Goal: Information Seeking & Learning: Learn about a topic

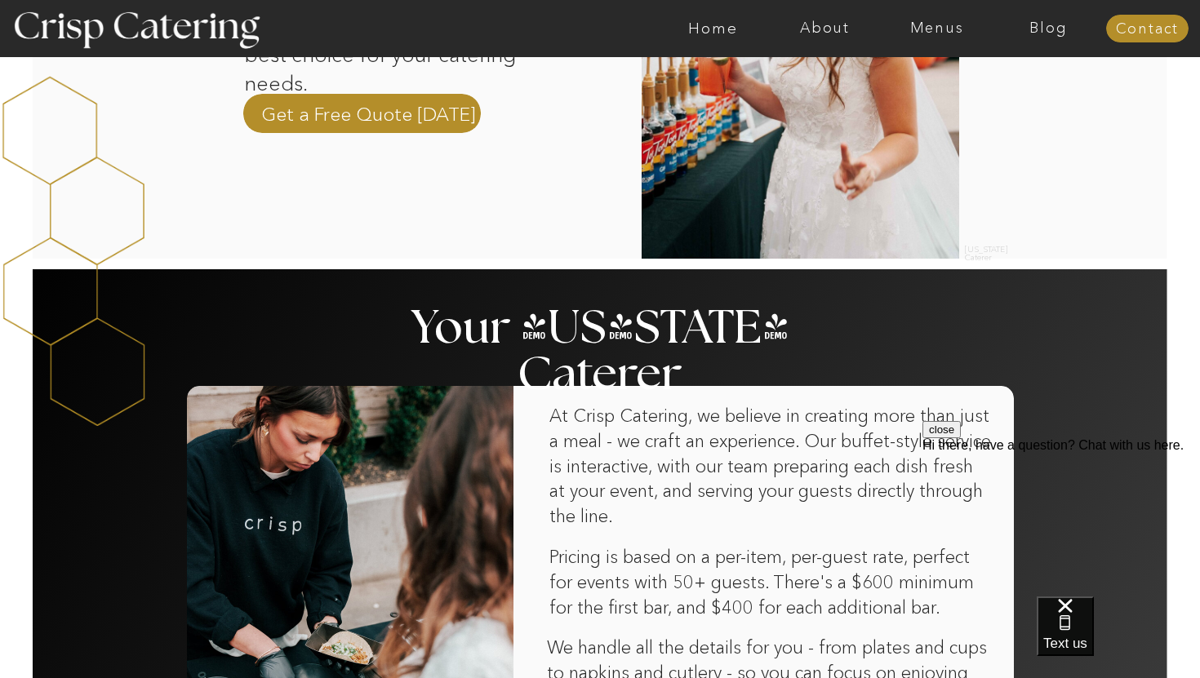
scroll to position [688, 0]
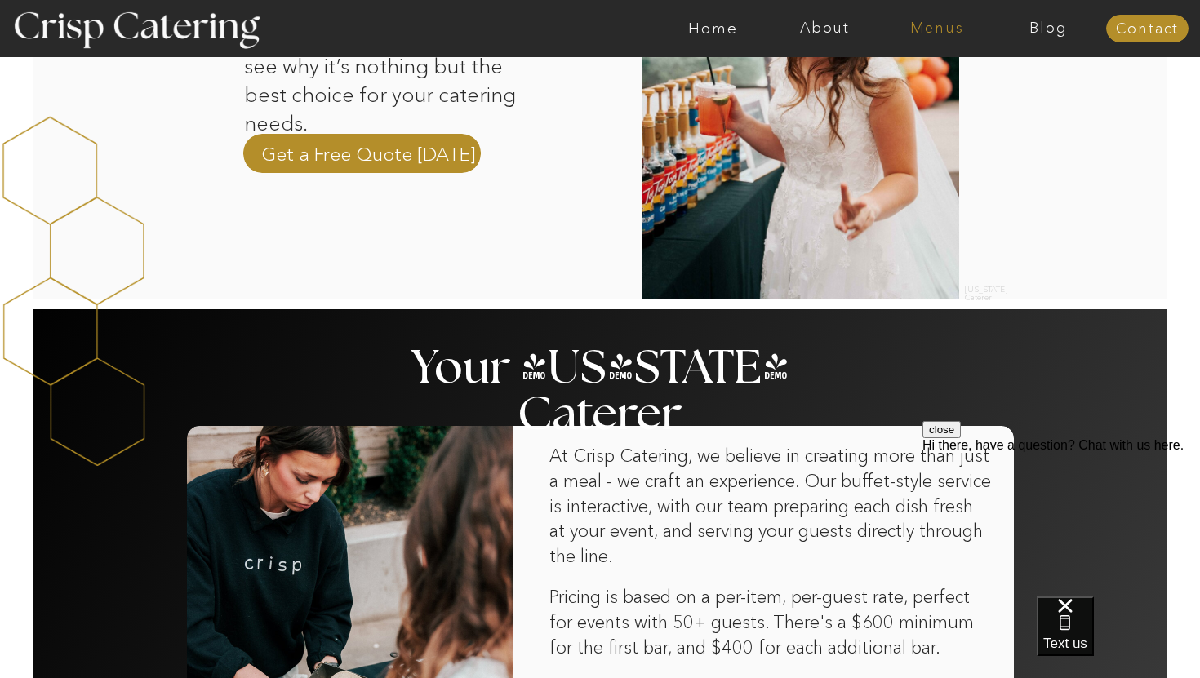
click at [942, 33] on nav "Menus" at bounding box center [937, 28] width 112 height 16
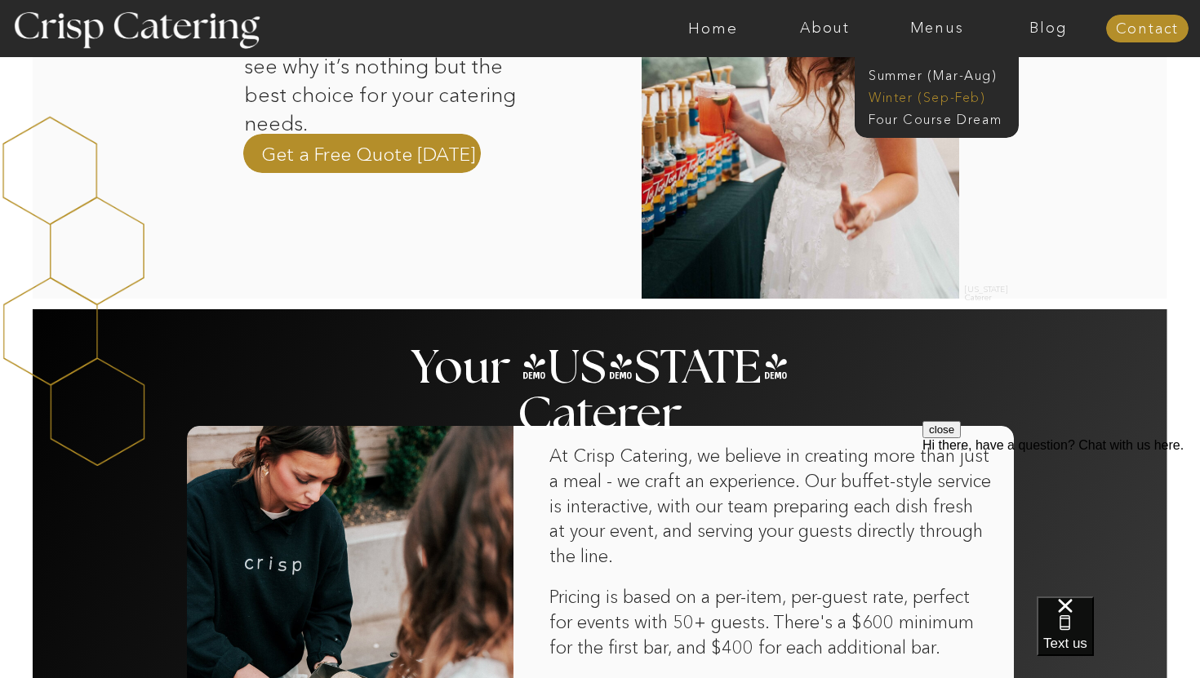
click at [926, 96] on nav "Winter (Sep-Feb)" at bounding box center [936, 96] width 134 height 16
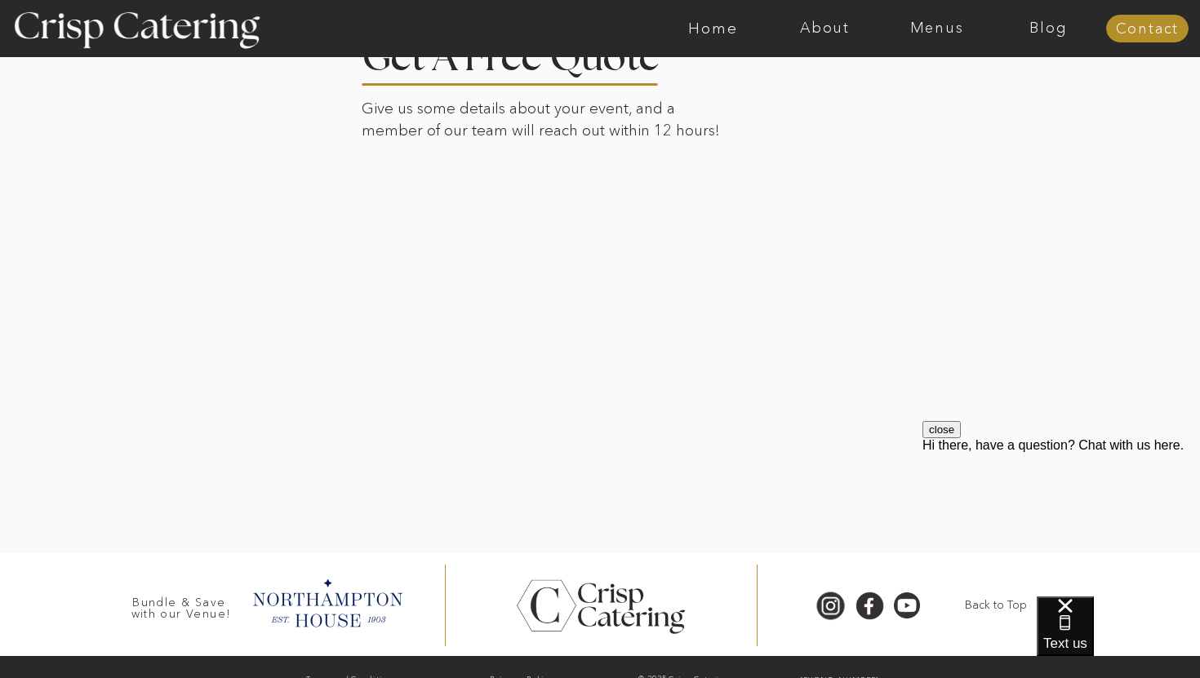
scroll to position [3773, 0]
click at [949, 33] on nav "Menus" at bounding box center [937, 28] width 112 height 16
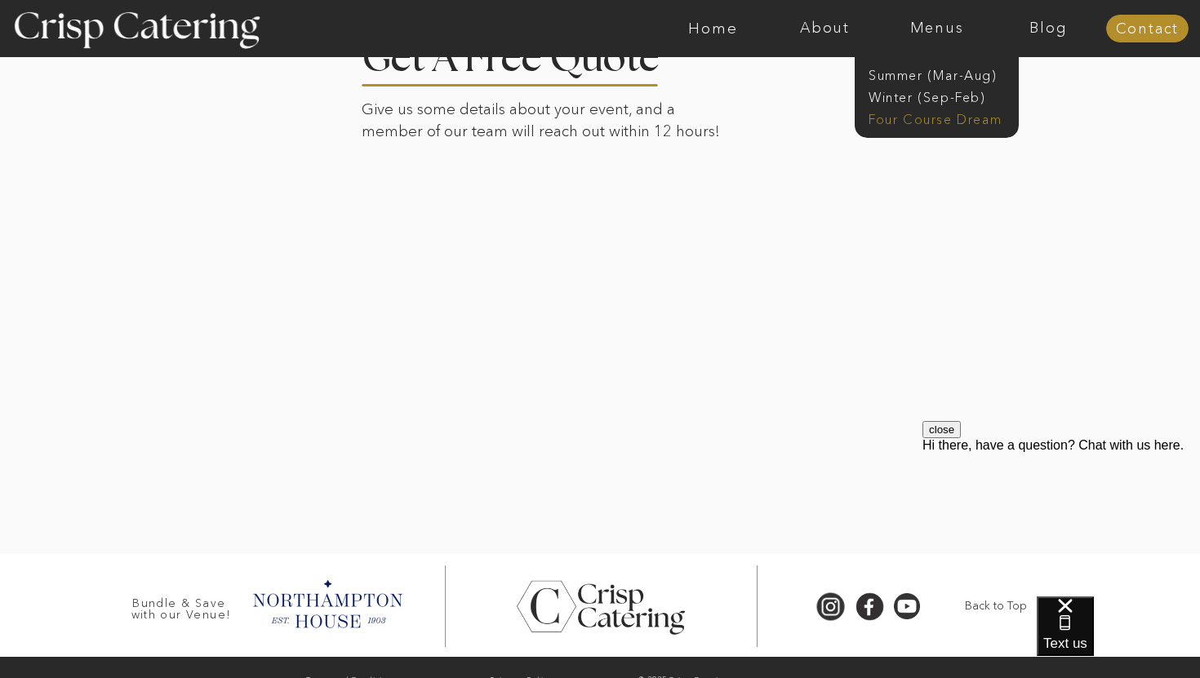
click at [921, 118] on nav "Four Course Dream" at bounding box center [942, 118] width 146 height 16
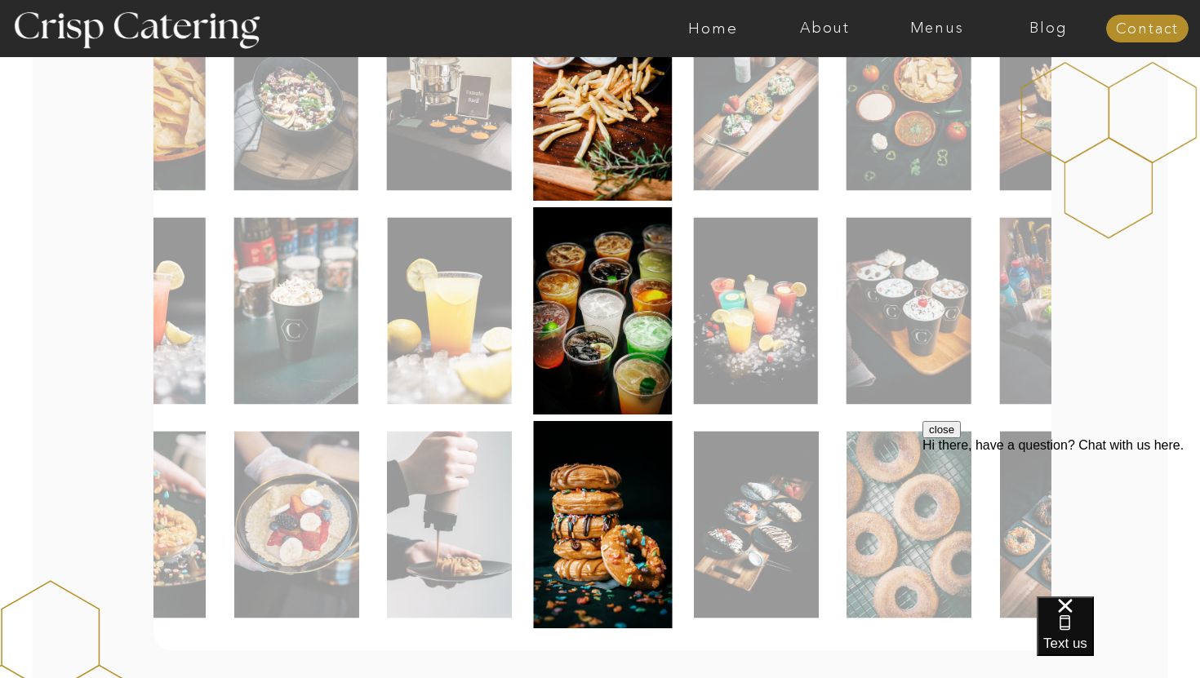
scroll to position [703, 0]
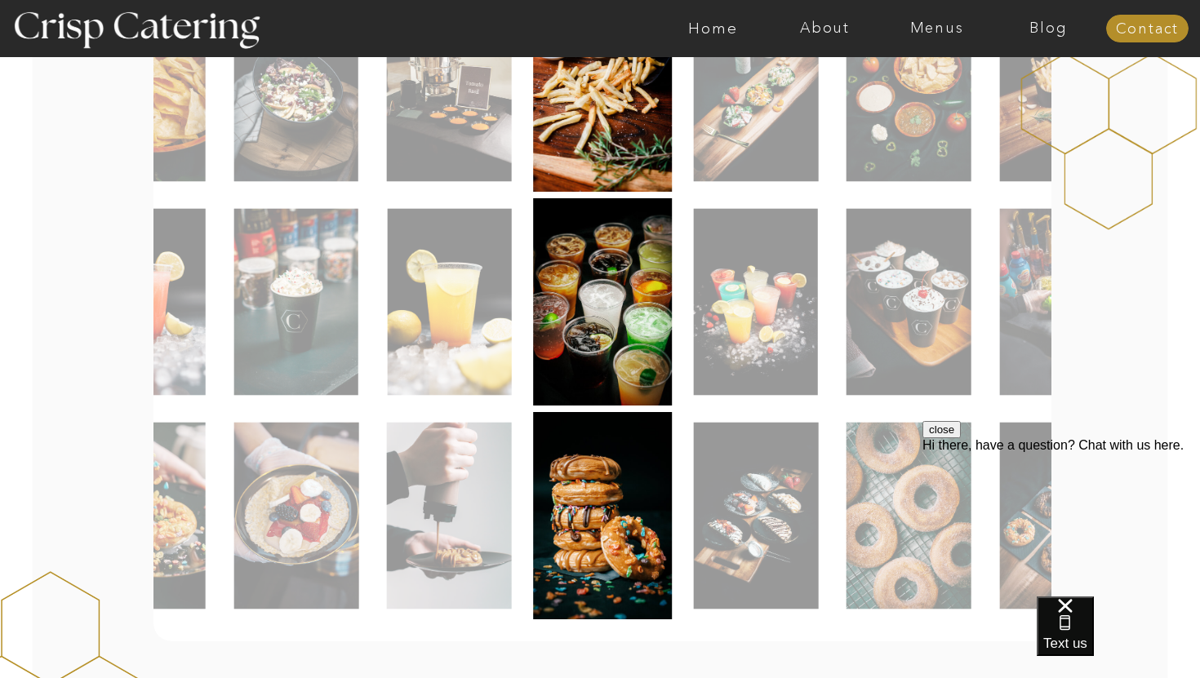
click at [776, 305] on img at bounding box center [755, 302] width 124 height 187
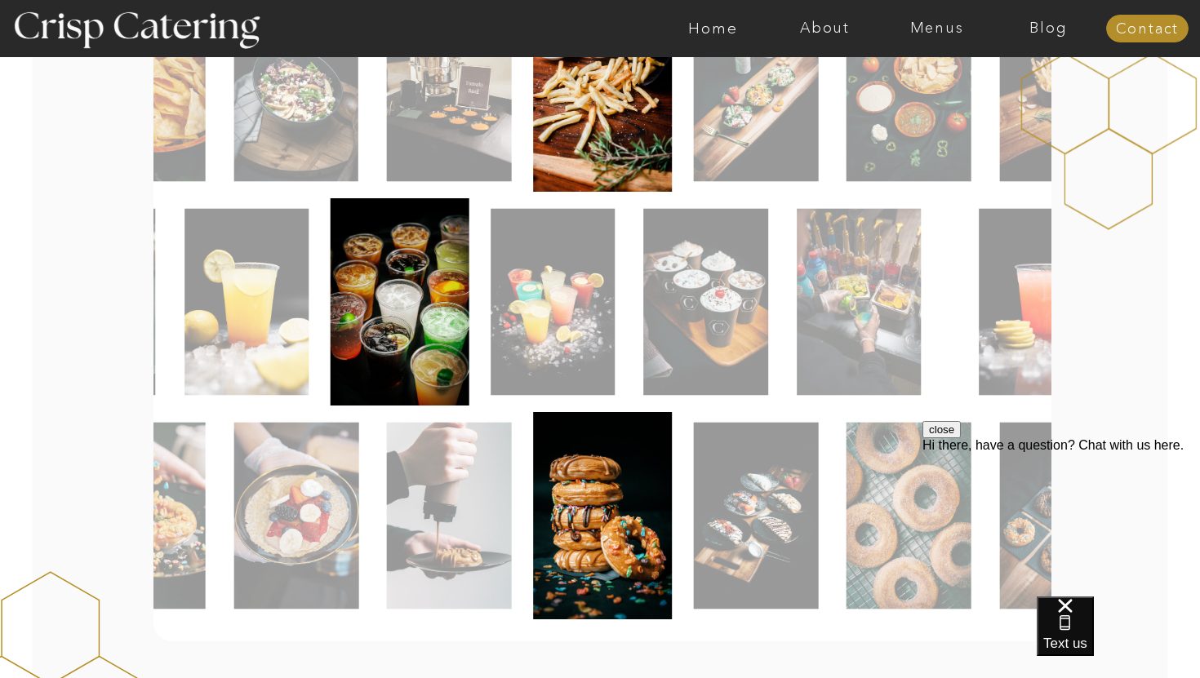
click at [491, 320] on img at bounding box center [553, 302] width 124 height 187
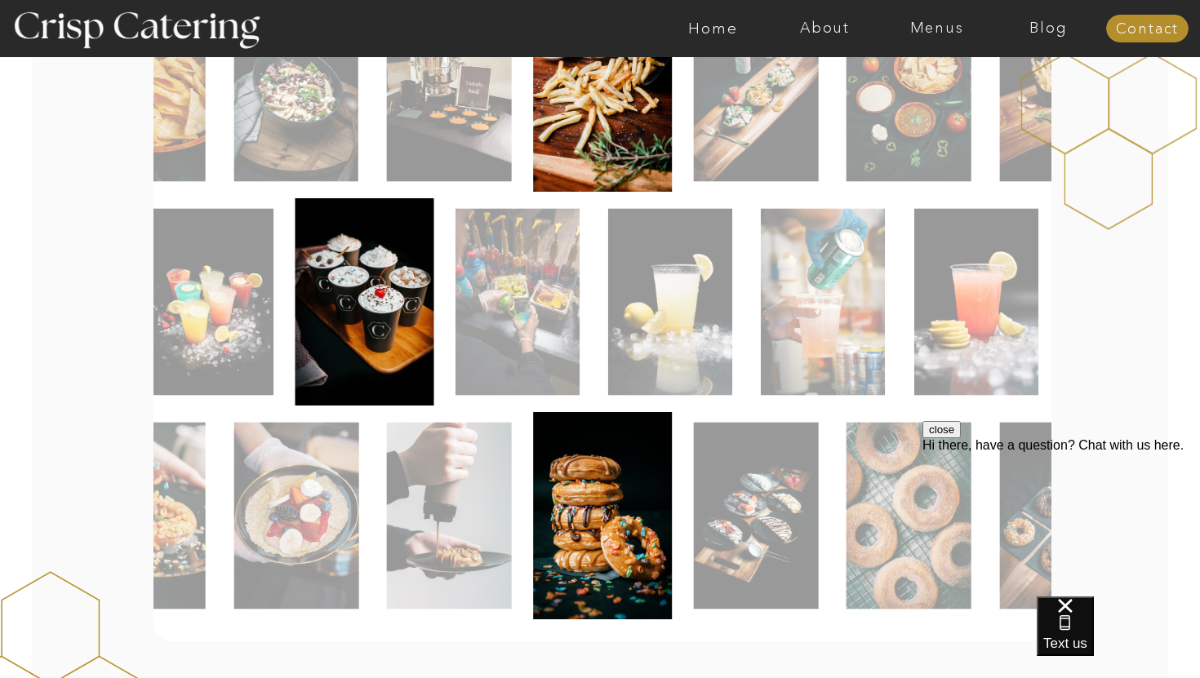
click at [455, 325] on img at bounding box center [517, 302] width 124 height 187
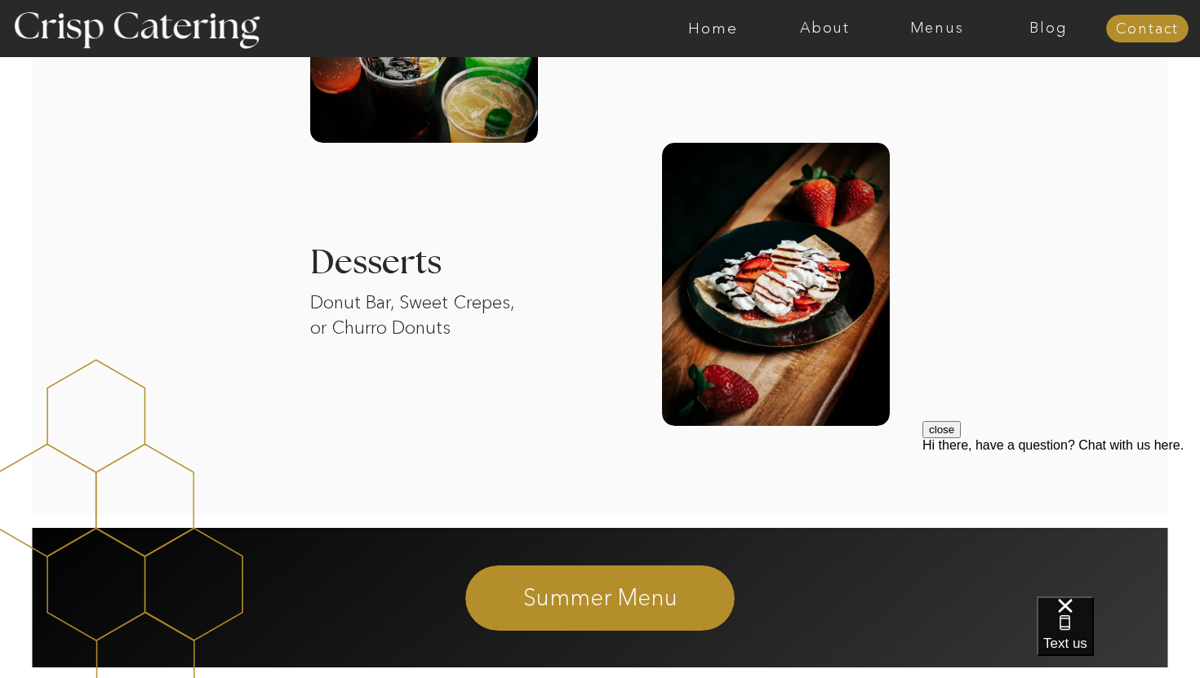
scroll to position [2279, 0]
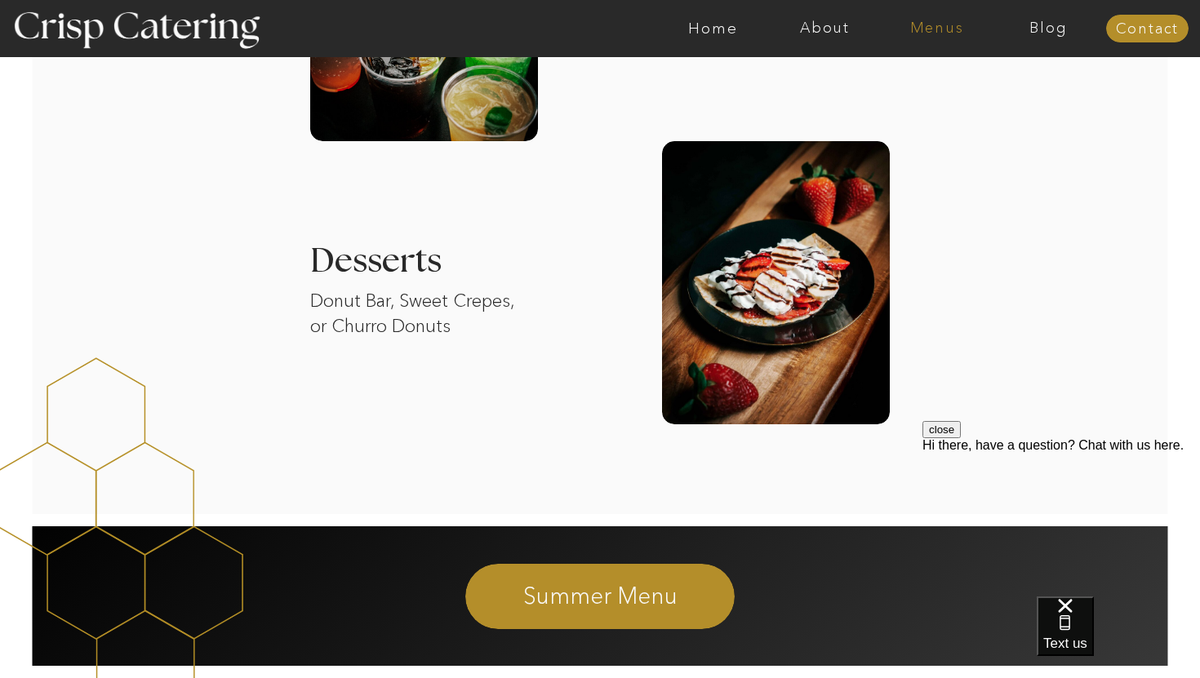
click at [935, 33] on nav "Menus" at bounding box center [937, 28] width 112 height 16
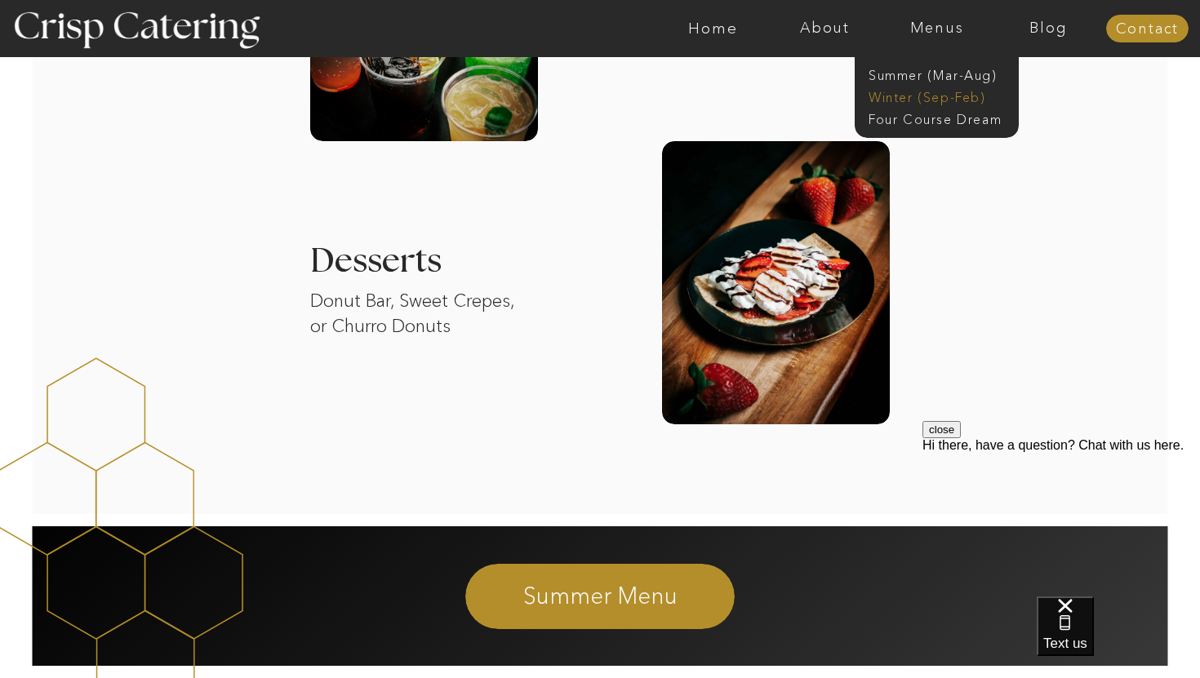
click at [937, 98] on nav "Winter (Sep-Feb)" at bounding box center [936, 96] width 134 height 16
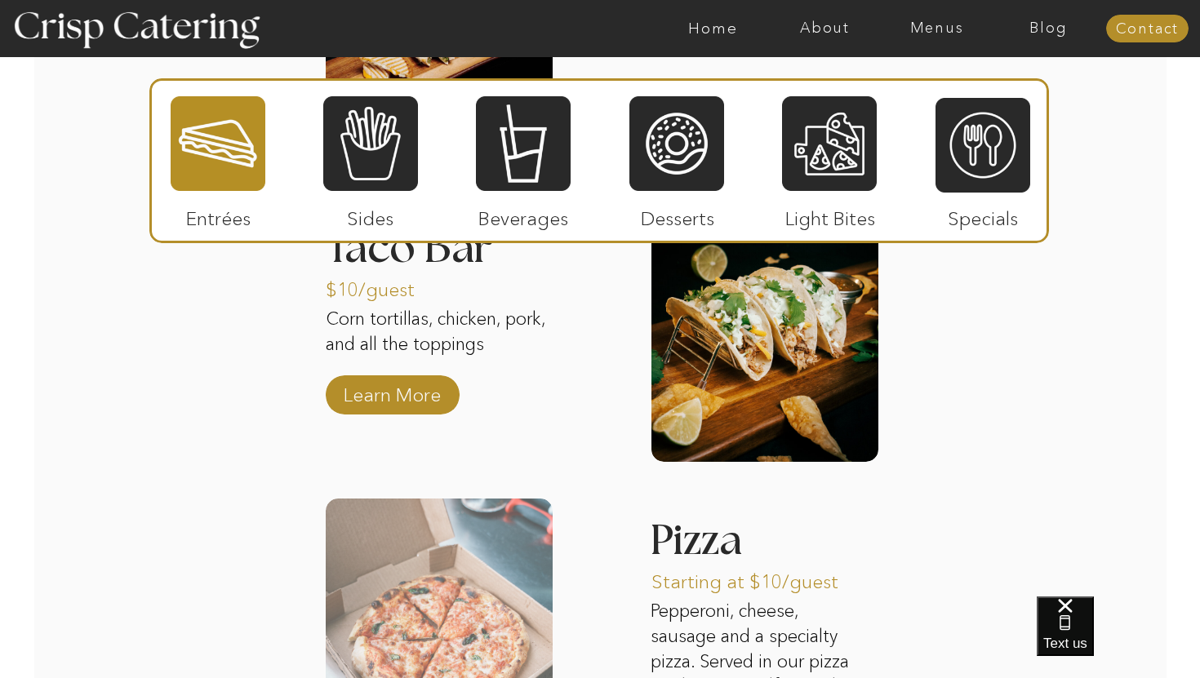
scroll to position [2416, 0]
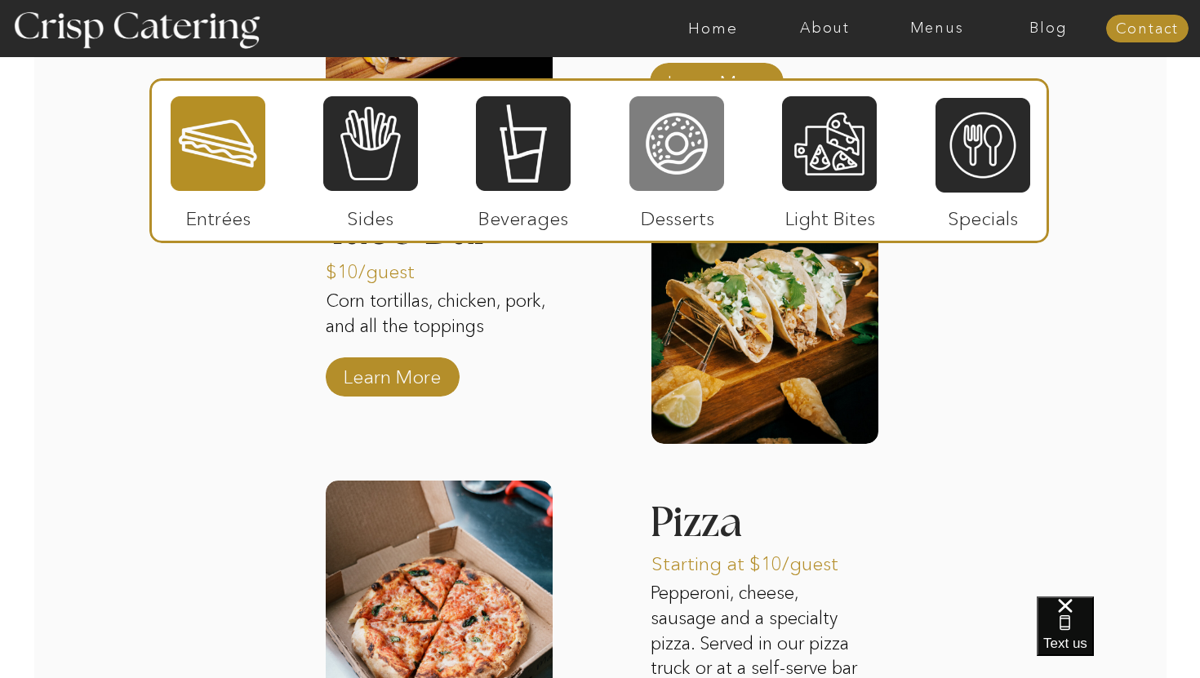
click at [684, 148] on div at bounding box center [676, 144] width 95 height 98
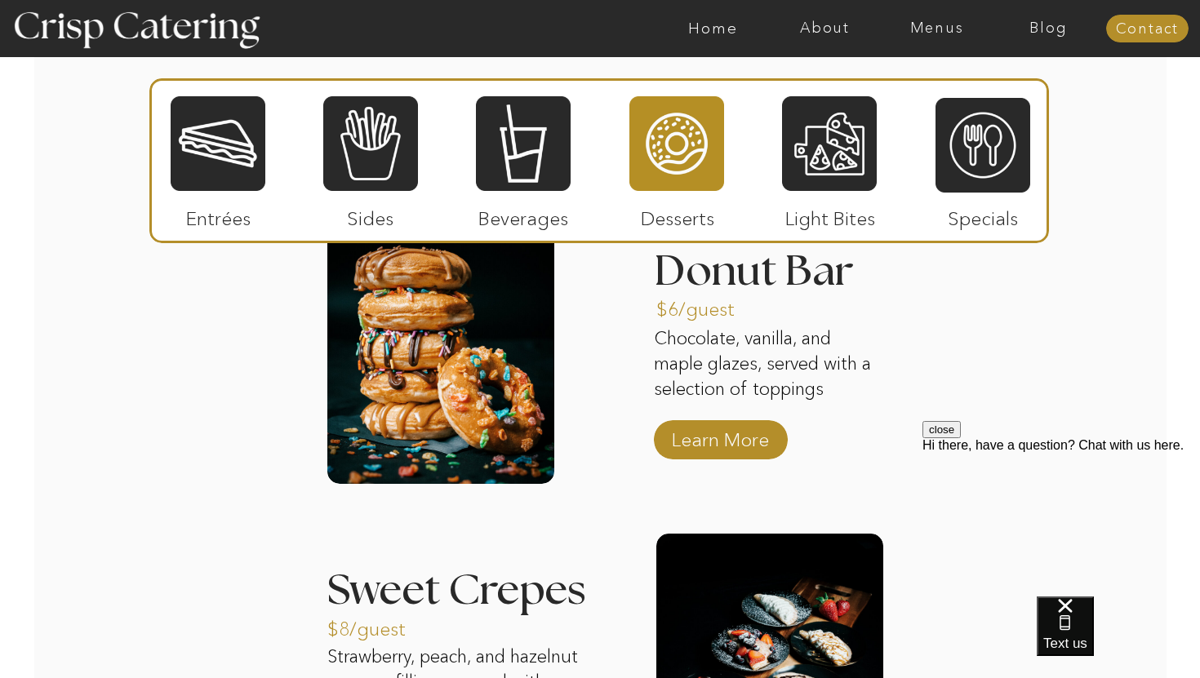
scroll to position [2072, 0]
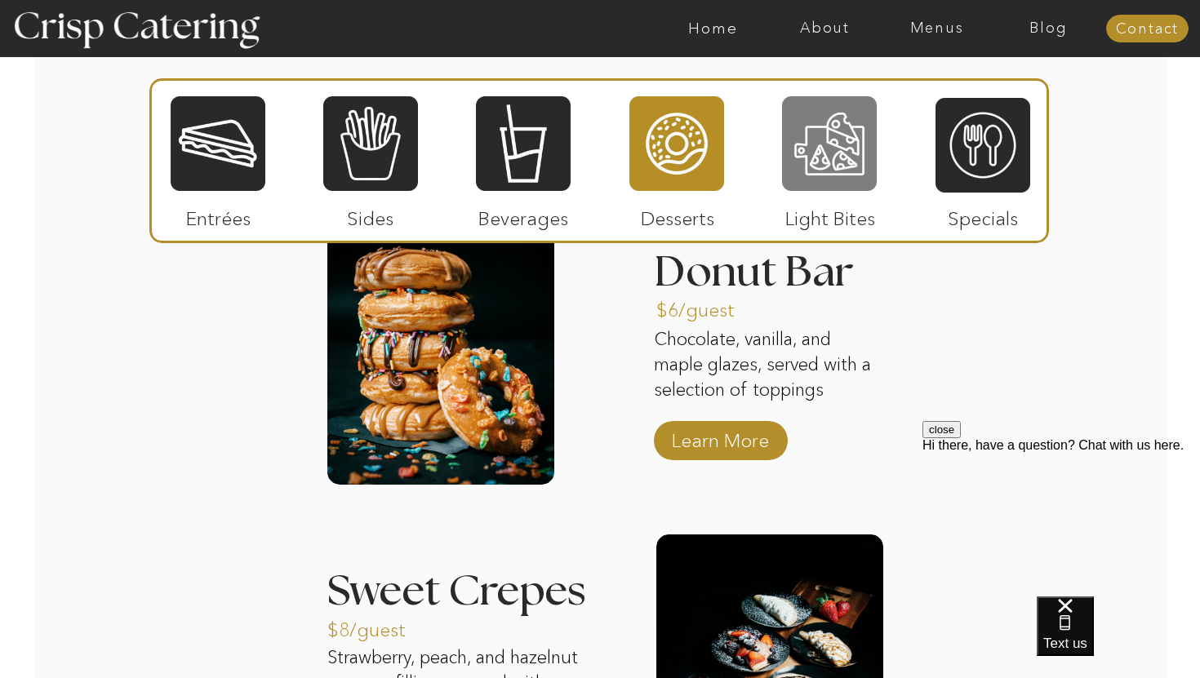
click at [869, 144] on div at bounding box center [829, 144] width 95 height 98
